Goal: Information Seeking & Learning: Learn about a topic

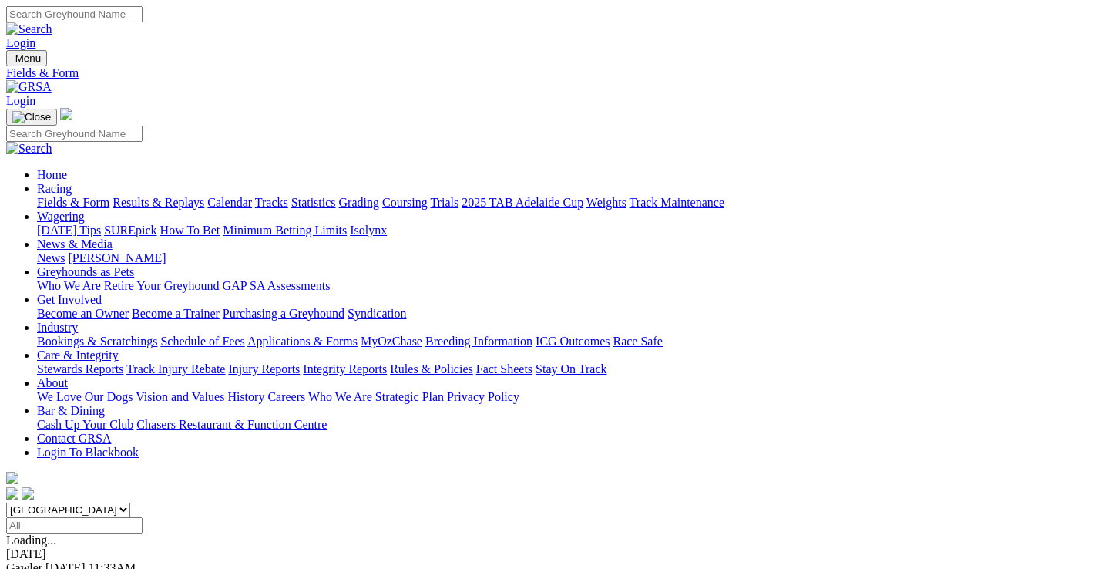
scroll to position [308, 0]
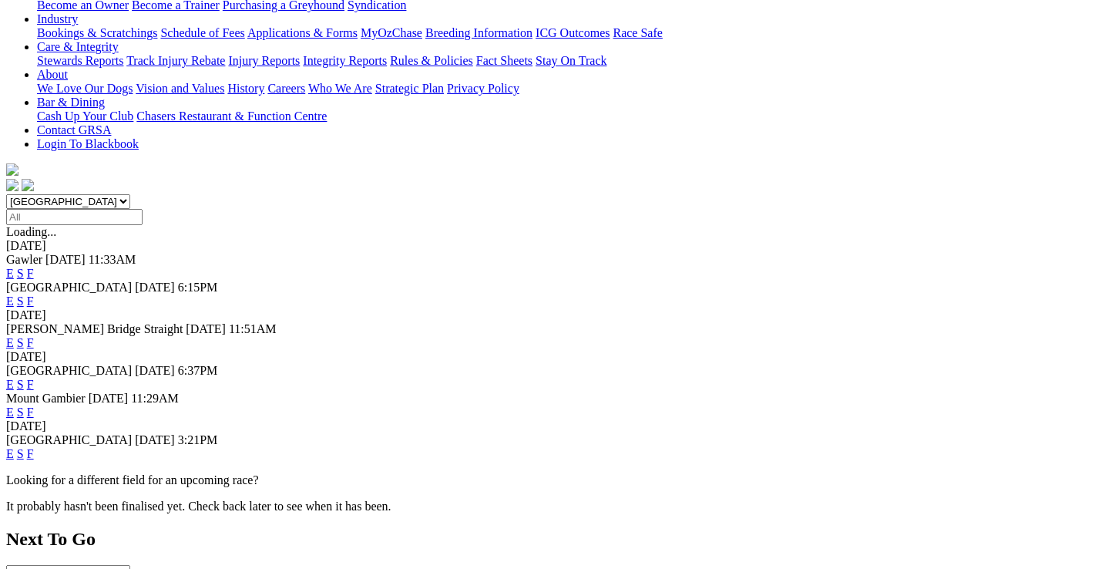
click at [34, 447] on link "F" at bounding box center [30, 453] width 7 height 13
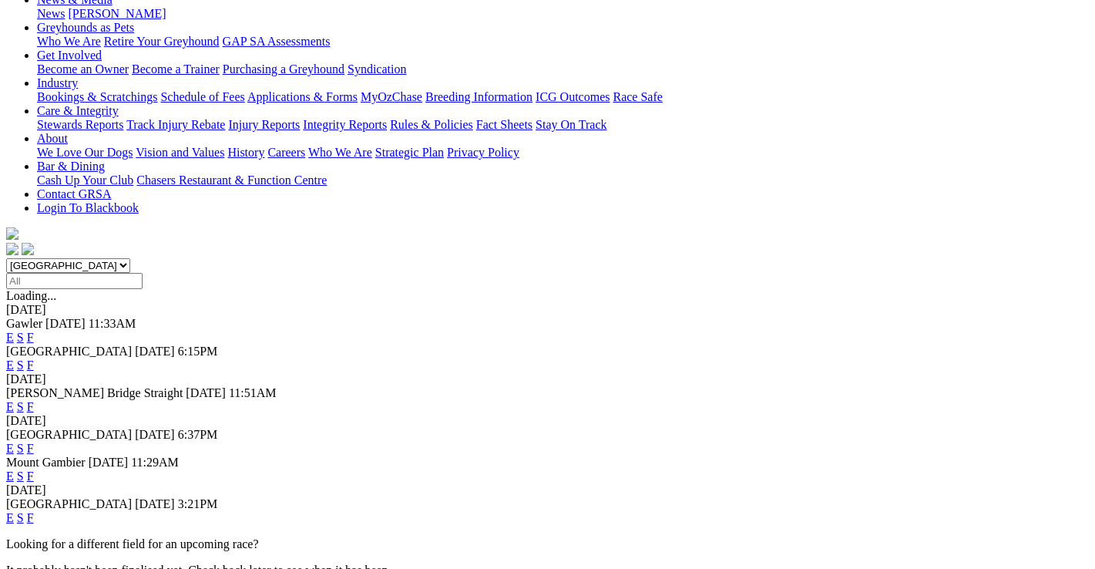
scroll to position [308, 0]
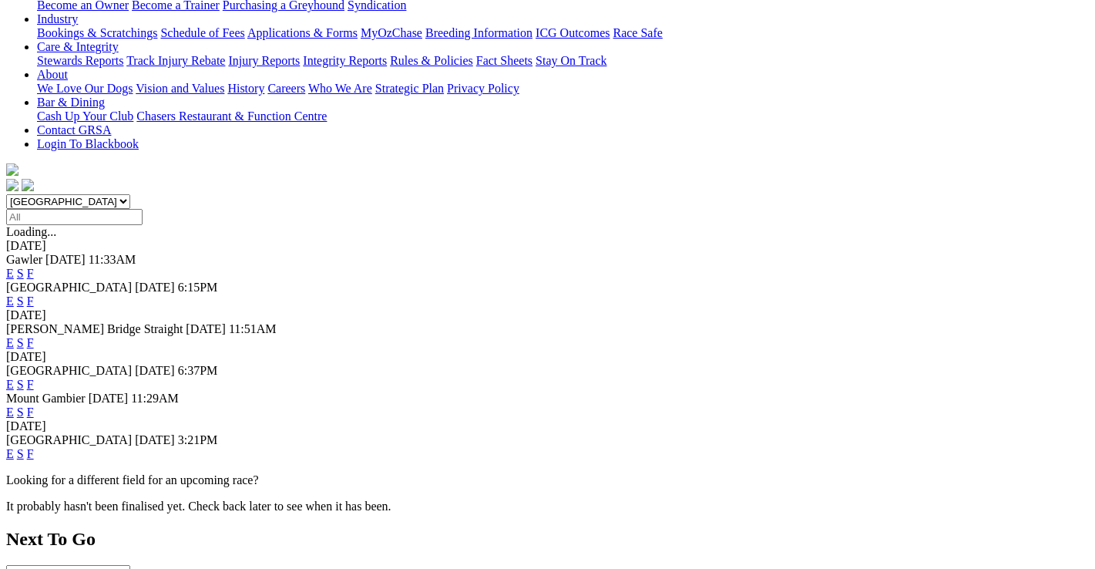
click at [34, 378] on link "F" at bounding box center [30, 384] width 7 height 13
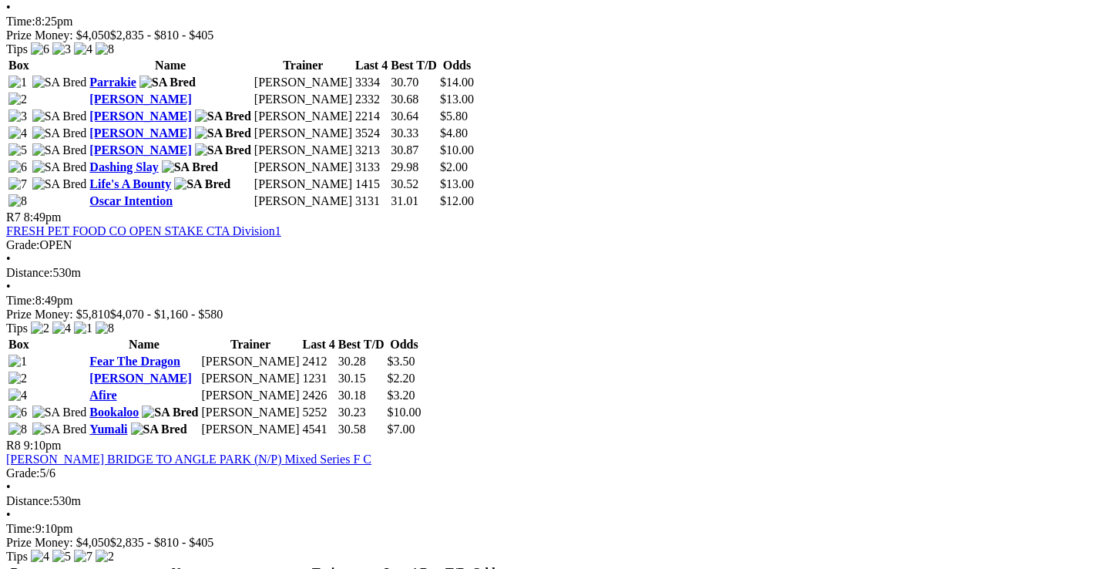
scroll to position [2235, 0]
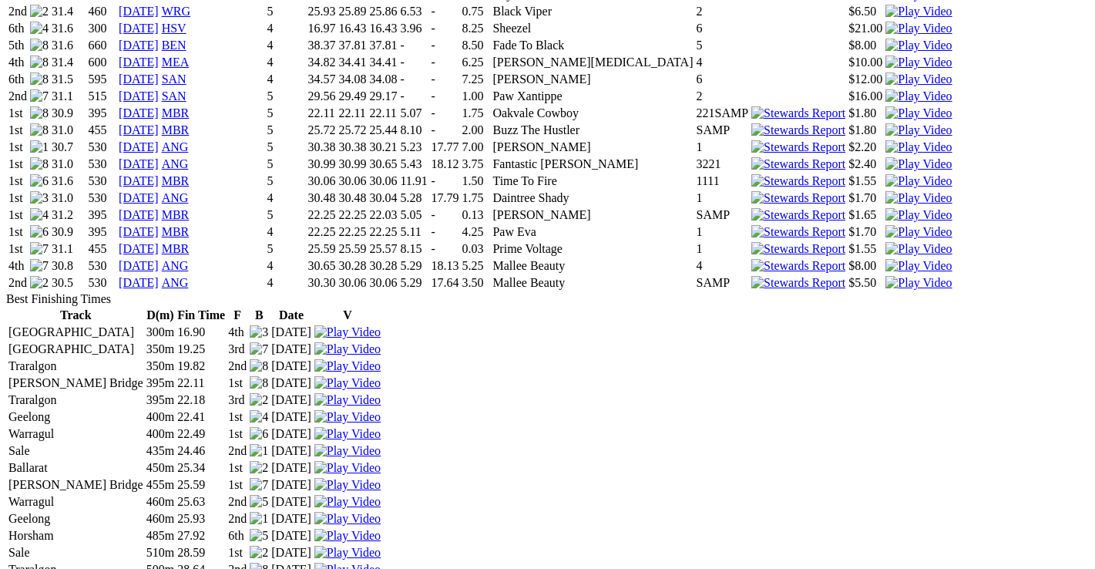
scroll to position [2543, 0]
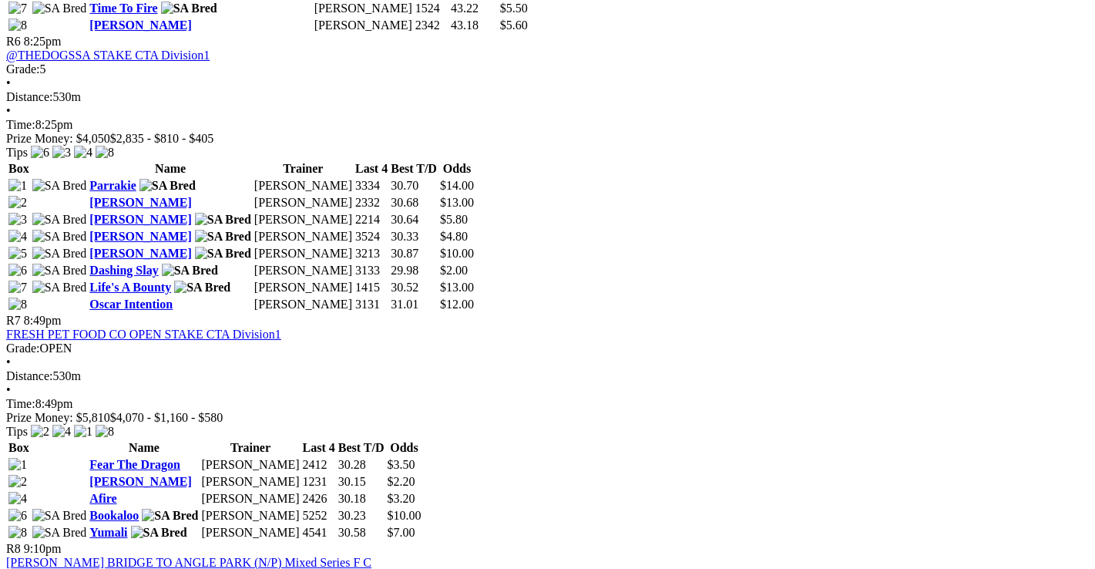
scroll to position [2158, 0]
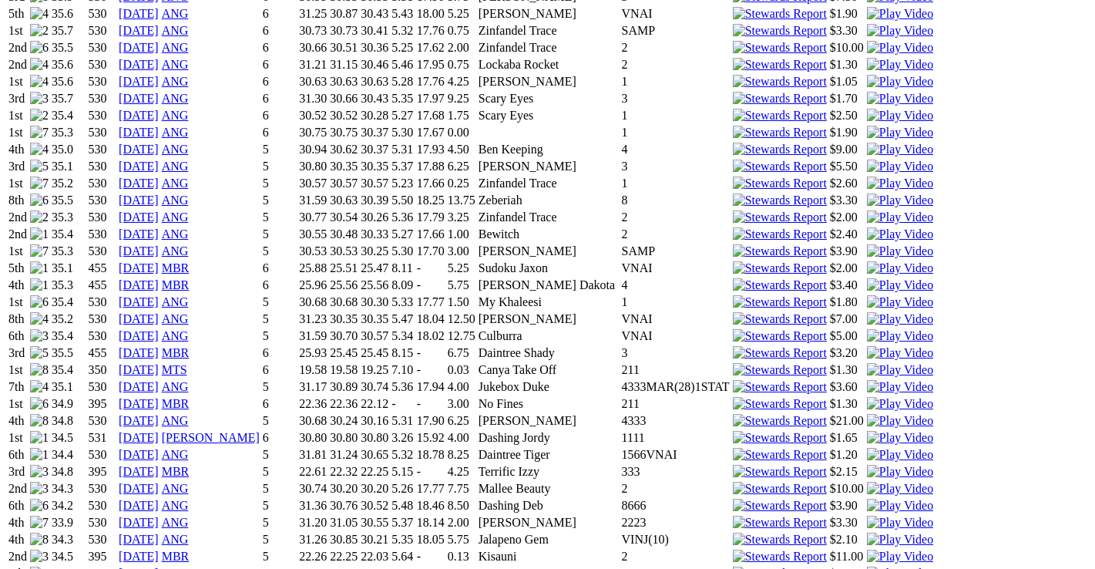
scroll to position [1310, 0]
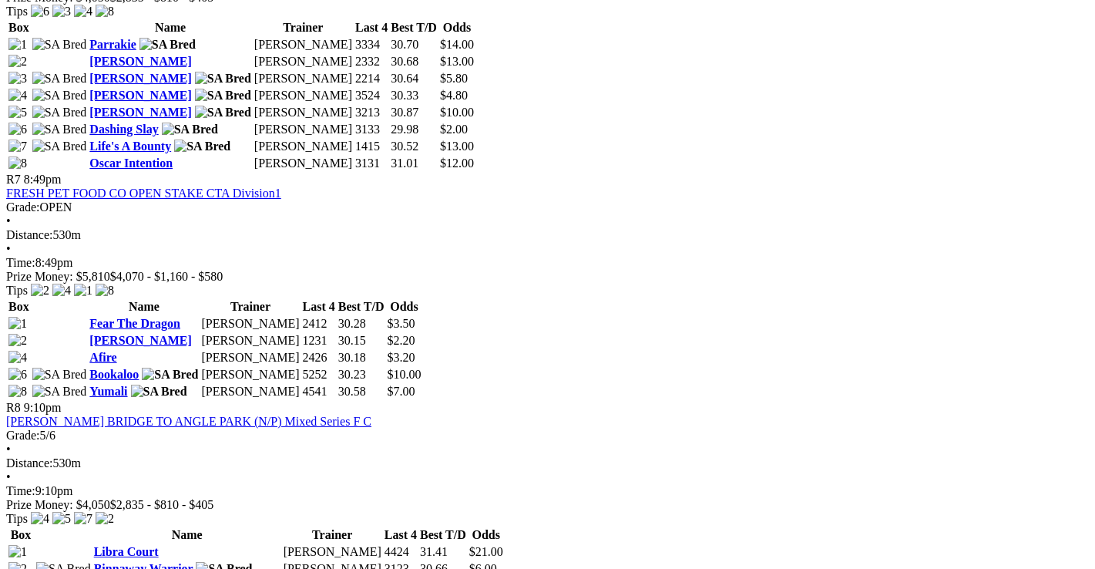
scroll to position [2312, 0]
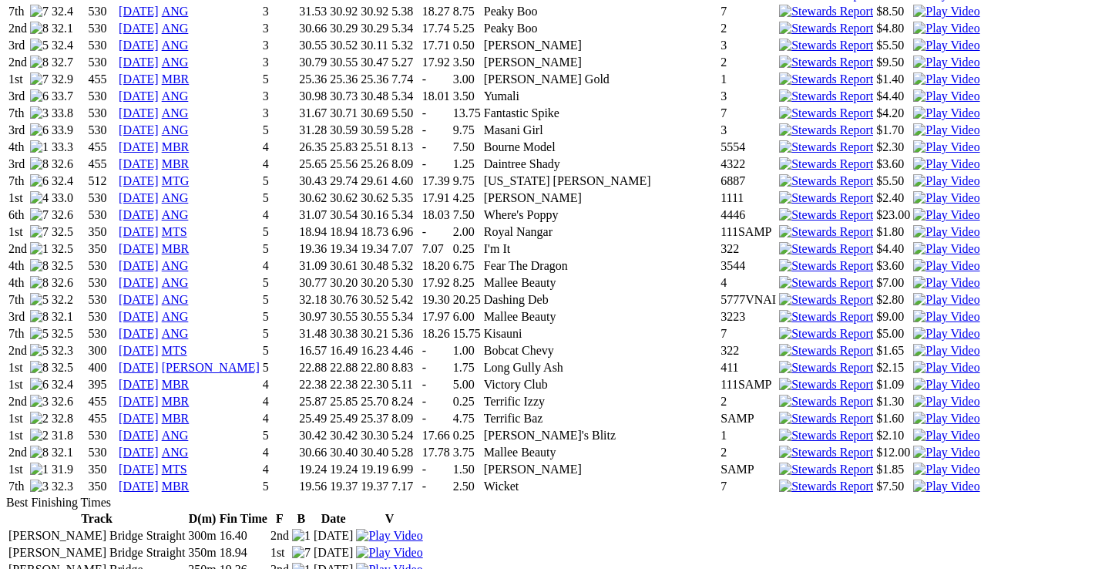
scroll to position [1772, 0]
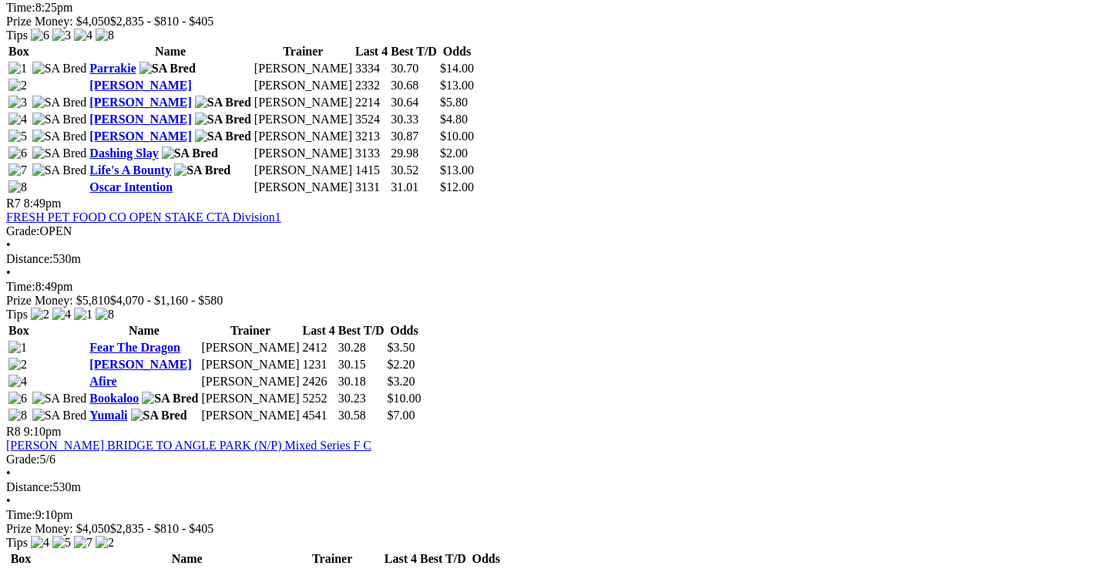
scroll to position [2389, 0]
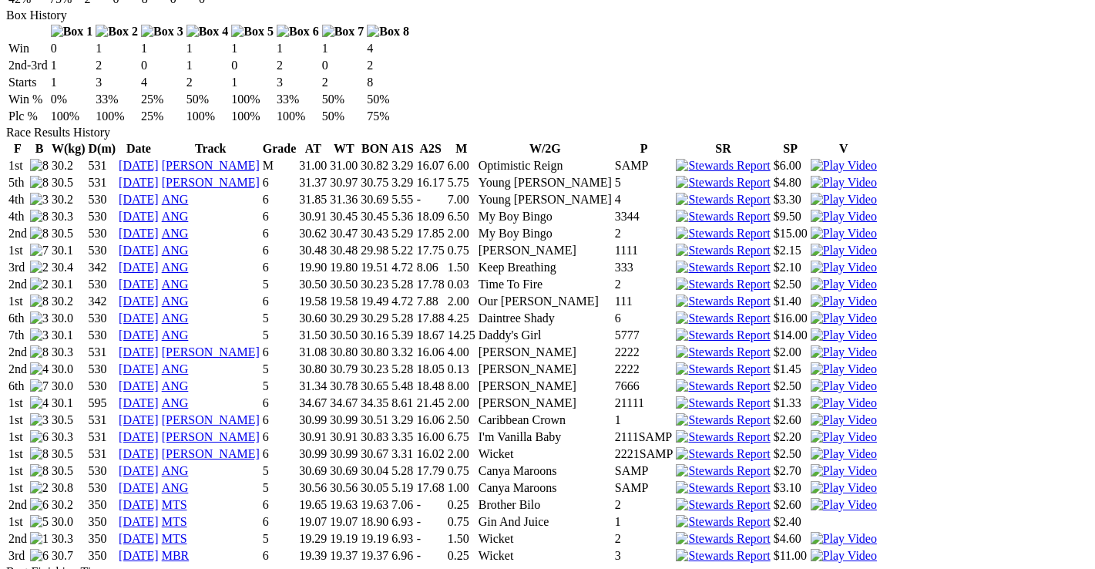
scroll to position [925, 0]
